Goal: Navigation & Orientation: Find specific page/section

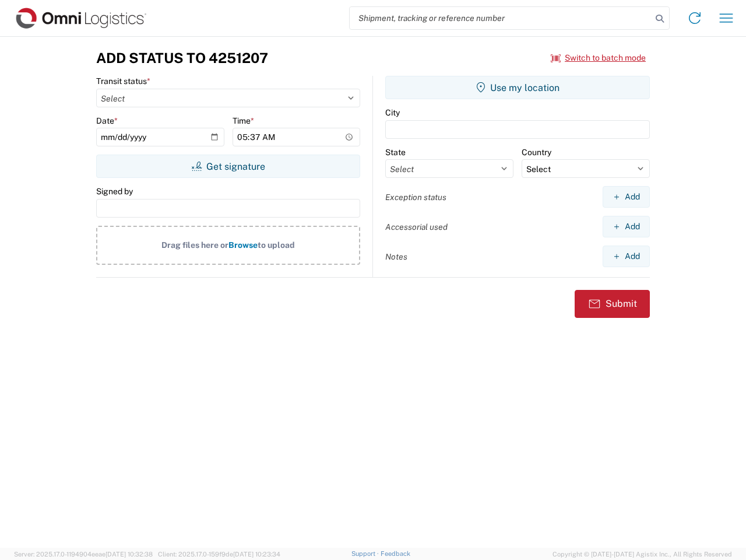
click at [501, 18] on input "search" at bounding box center [501, 18] width 302 height 22
click at [660, 19] on icon at bounding box center [660, 18] width 16 height 16
click at [695, 18] on icon at bounding box center [695, 18] width 19 height 19
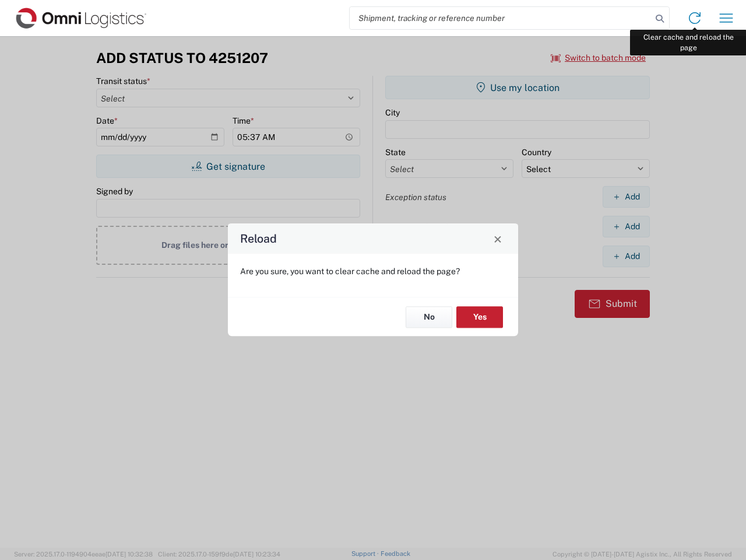
click at [726, 18] on div "Reload Are you sure, you want to clear cache and reload the page? No Yes" at bounding box center [373, 280] width 746 height 560
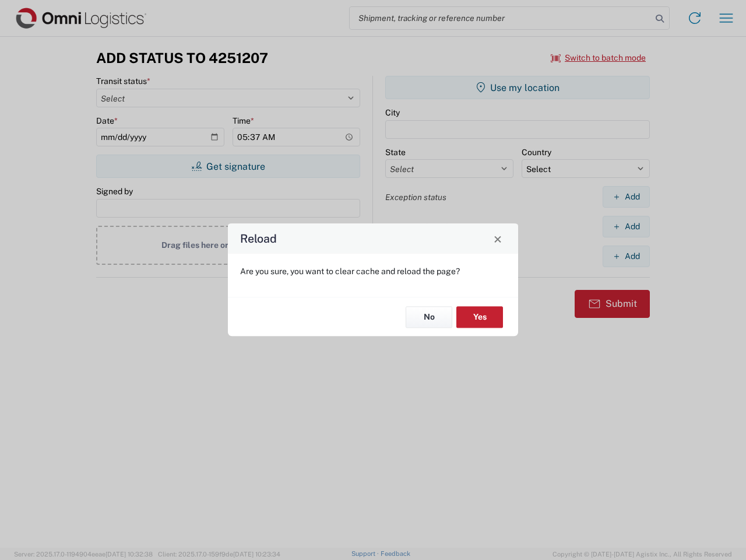
click at [599, 58] on div "Reload Are you sure, you want to clear cache and reload the page? No Yes" at bounding box center [373, 280] width 746 height 560
click at [228, 166] on div "Reload Are you sure, you want to clear cache and reload the page? No Yes" at bounding box center [373, 280] width 746 height 560
click at [518, 87] on div "Reload Are you sure, you want to clear cache and reload the page? No Yes" at bounding box center [373, 280] width 746 height 560
click at [626, 196] on div "Reload Are you sure, you want to clear cache and reload the page? No Yes" at bounding box center [373, 280] width 746 height 560
click at [626, 226] on div "Reload Are you sure, you want to clear cache and reload the page? No Yes" at bounding box center [373, 280] width 746 height 560
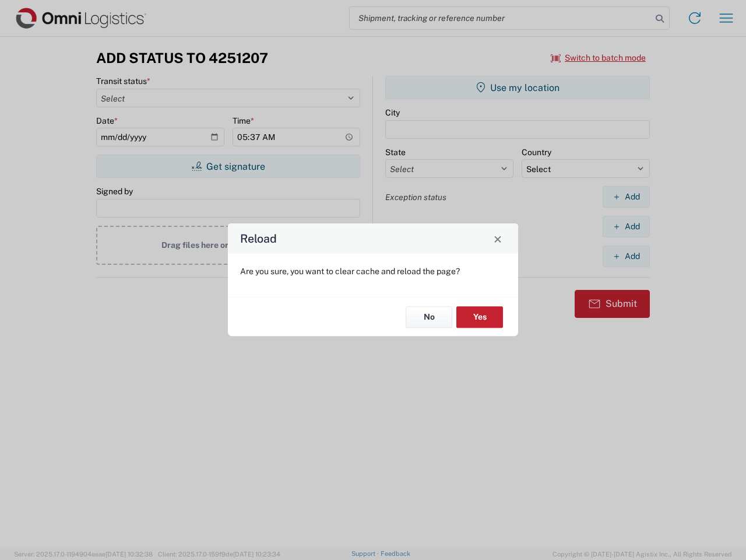
click at [626, 256] on div "Reload Are you sure, you want to clear cache and reload the page? No Yes" at bounding box center [373, 280] width 746 height 560
